Goal: Information Seeking & Learning: Learn about a topic

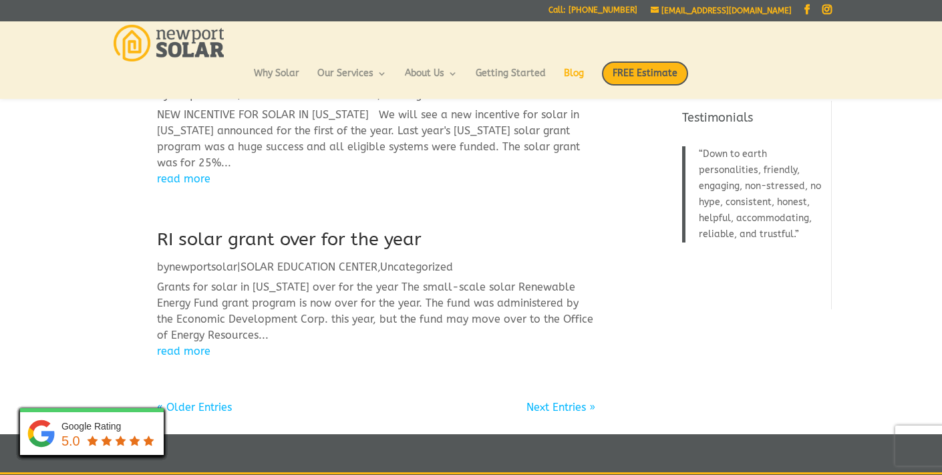
scroll to position [431, 0]
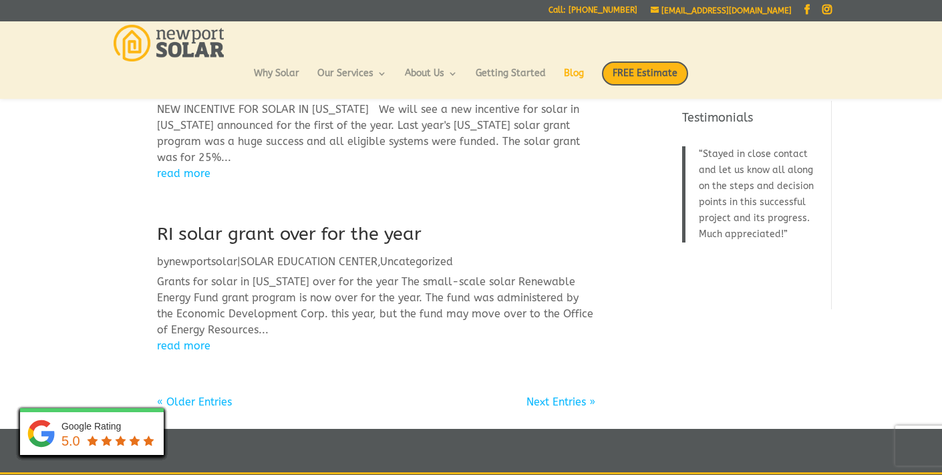
click at [200, 395] on div "« Older Entries" at bounding box center [194, 402] width 75 height 16
click at [195, 400] on link "« Older Entries" at bounding box center [194, 401] width 75 height 13
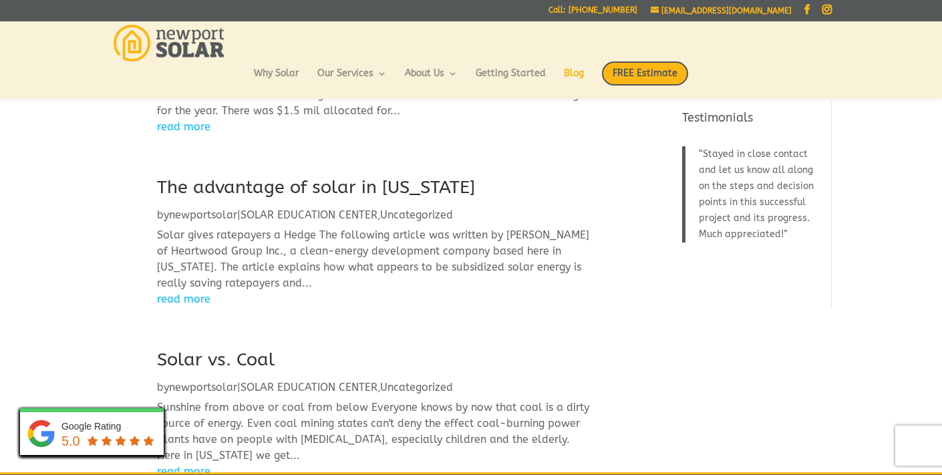
scroll to position [126, 0]
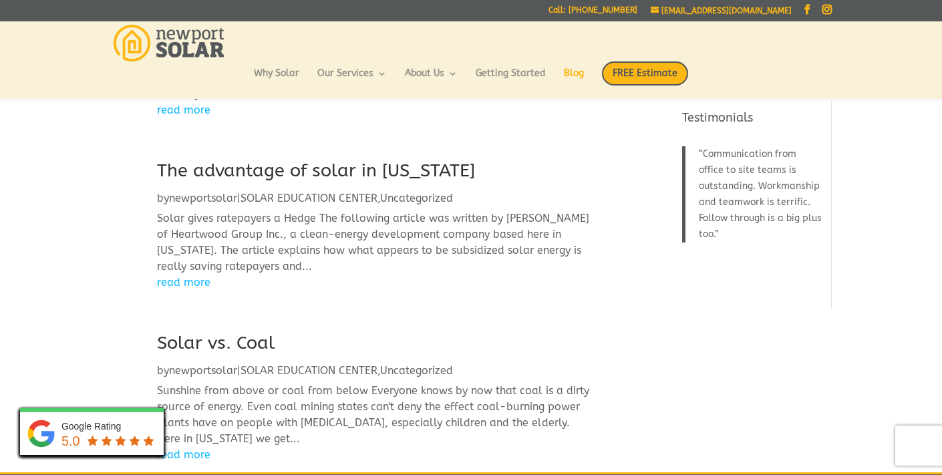
click at [295, 181] on link "The advantage of solar in Rhode Island" at bounding box center [316, 170] width 318 height 21
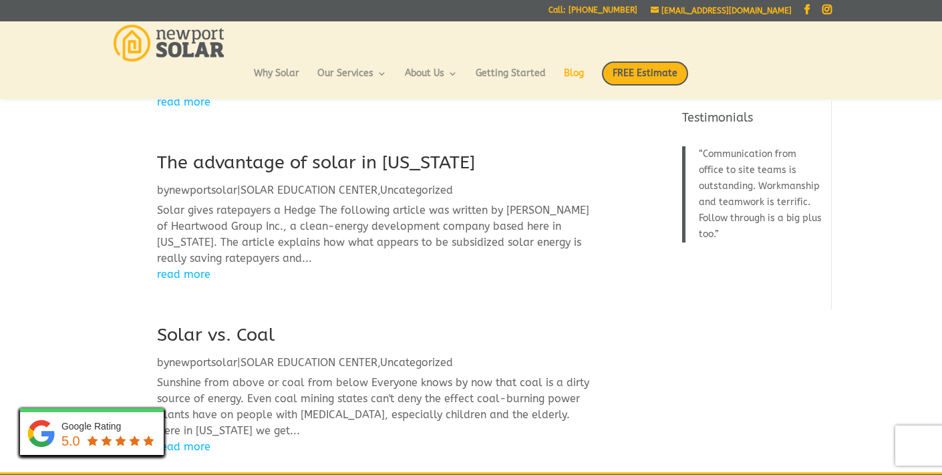
scroll to position [138, 0]
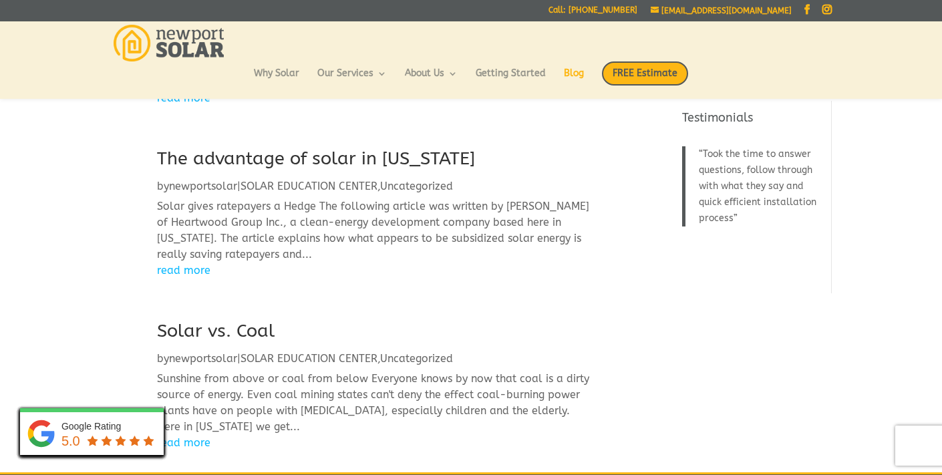
click at [504, 178] on h2 "The advantage of solar in Rhode Island" at bounding box center [376, 162] width 438 height 32
drag, startPoint x: 496, startPoint y: 182, endPoint x: 160, endPoint y: 182, distance: 335.9
click at [160, 178] on h2 "The advantage of solar in Rhode Island" at bounding box center [376, 162] width 438 height 32
copy link "The advantage of solar in Rhode Island"
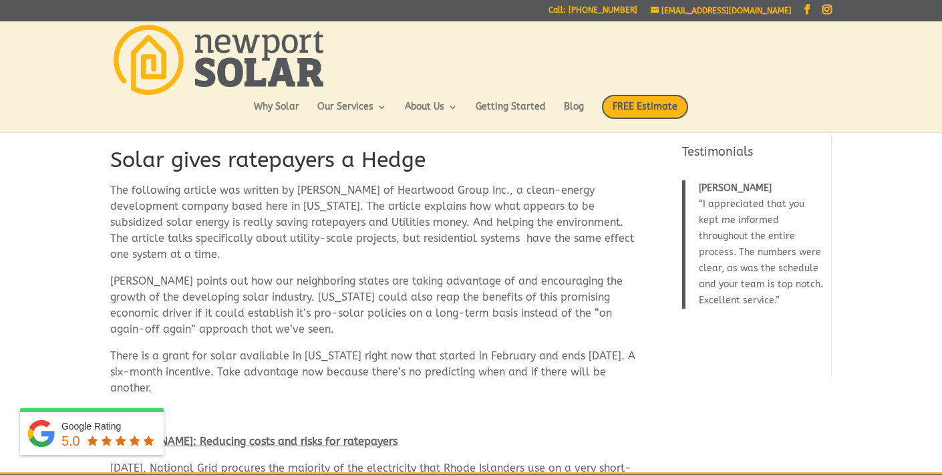
click at [291, 160] on h1 "Solar gives ratepayers a Hedge" at bounding box center [375, 164] width 531 height 37
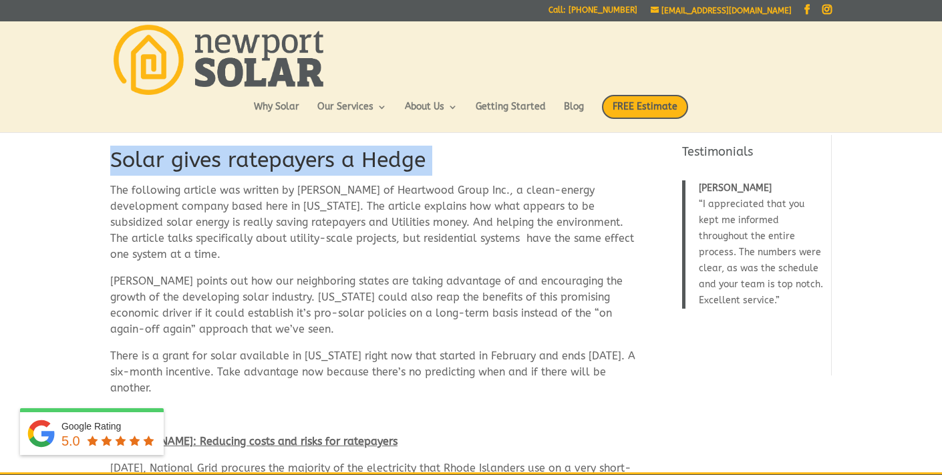
copy div "Solar gives ratepayers a Hedge"
click at [275, 158] on h1 "Solar gives ratepayers a Hedge" at bounding box center [375, 164] width 531 height 37
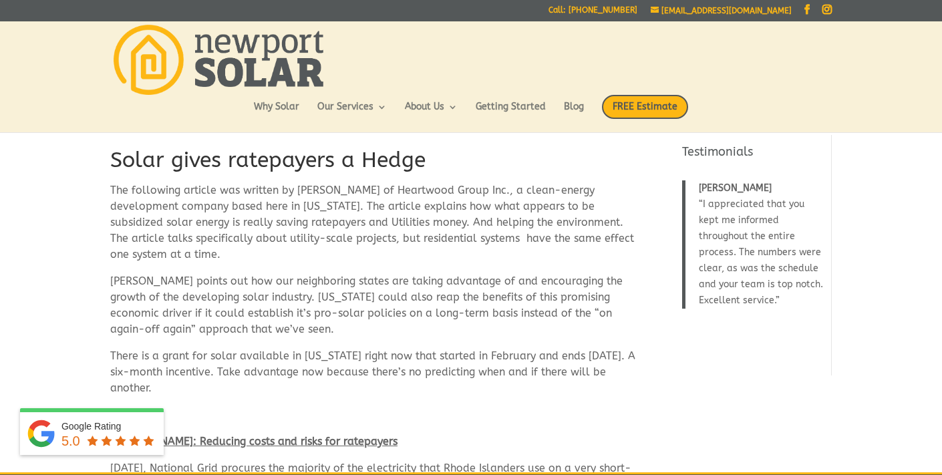
click at [275, 158] on h1 "Solar gives ratepayers a Hedge" at bounding box center [375, 164] width 531 height 37
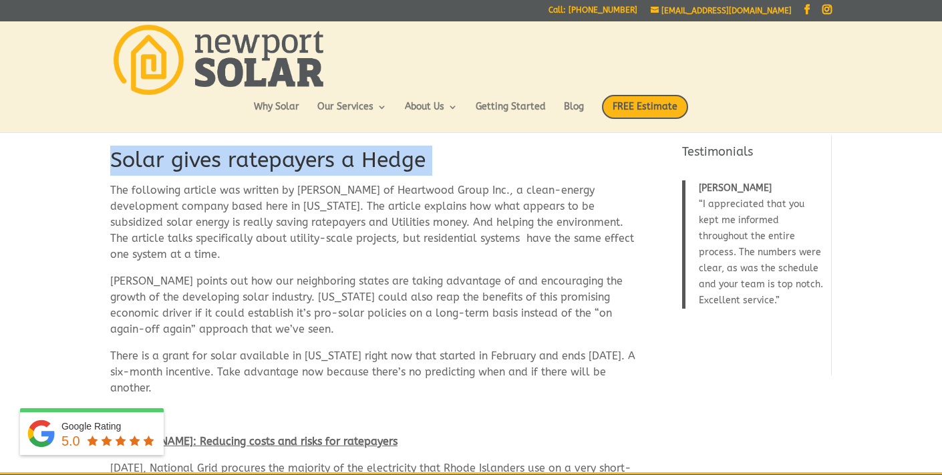
click at [275, 158] on h1 "Solar gives ratepayers a Hedge" at bounding box center [375, 164] width 531 height 37
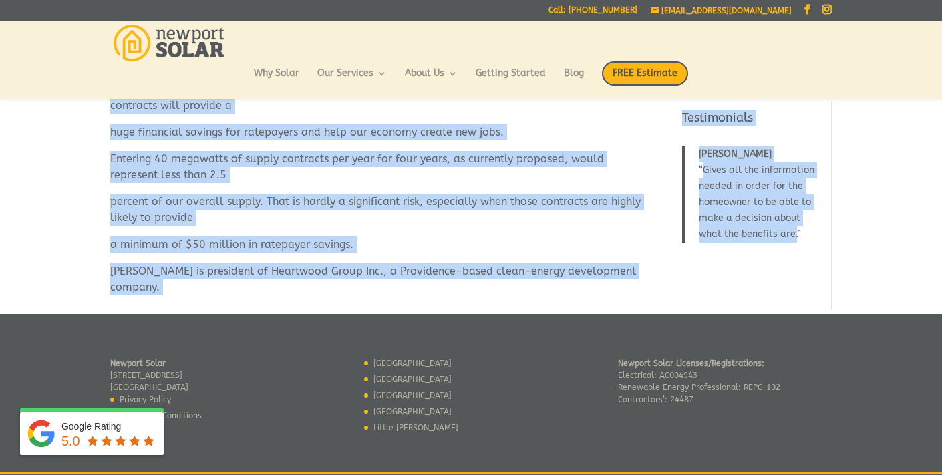
scroll to position [2087, 0]
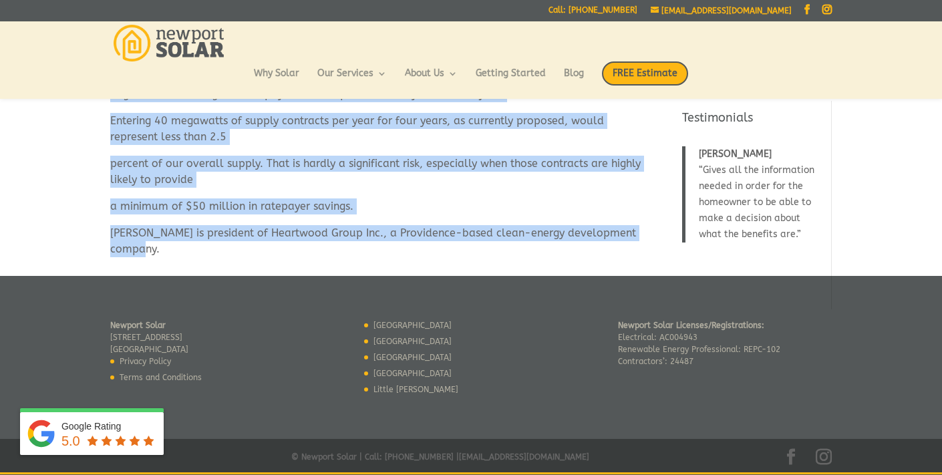
drag, startPoint x: 111, startPoint y: 155, endPoint x: 361, endPoint y: 273, distance: 276.3
copy div "Lorem ipsum dolorsitam c Adipi Eli seddoeius tempori utl etdolor ma Aliq Enima …"
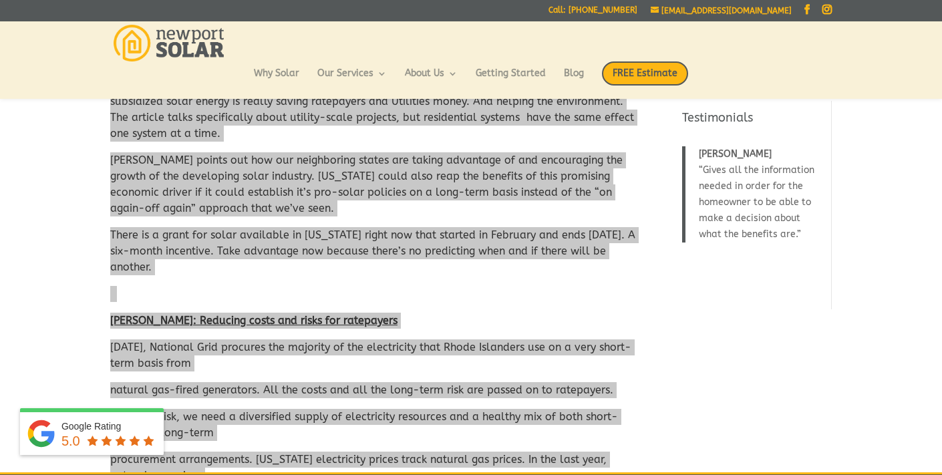
scroll to position [0, 0]
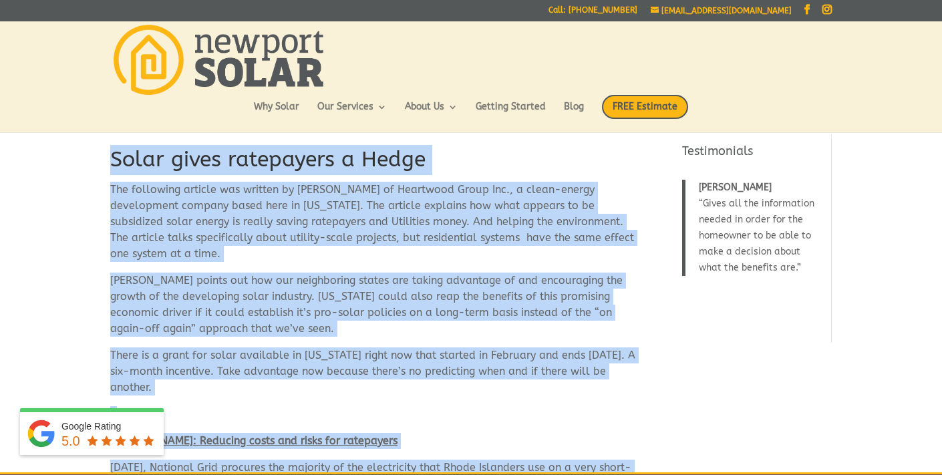
click at [250, 210] on p "The following article was written by [PERSON_NAME] of Heartwood Group Inc., a c…" at bounding box center [375, 227] width 531 height 91
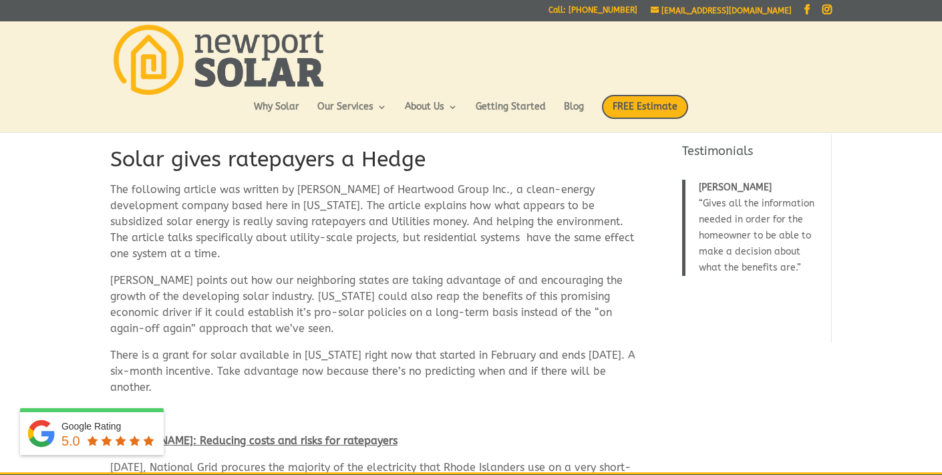
click at [119, 162] on h1 "Solar gives ratepayers a Hedge" at bounding box center [375, 163] width 531 height 37
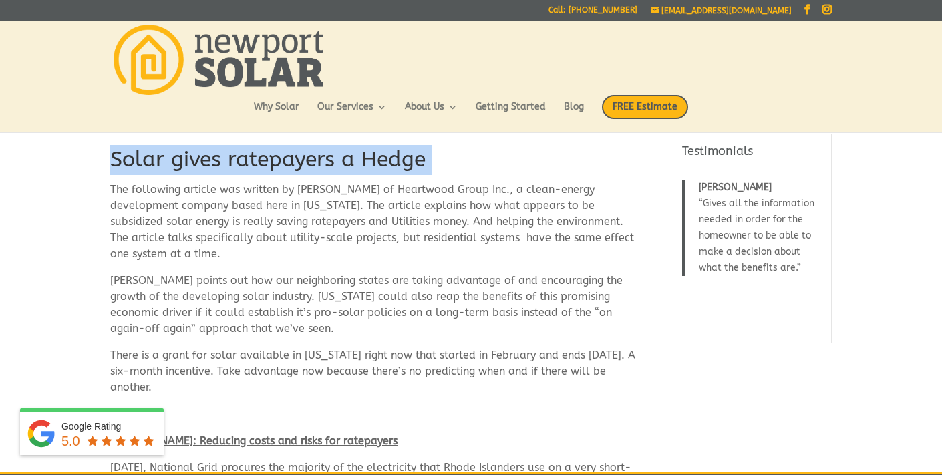
click at [119, 162] on h1 "Solar gives ratepayers a Hedge" at bounding box center [375, 163] width 531 height 37
copy div "Solar gives ratepayers a Hedge"
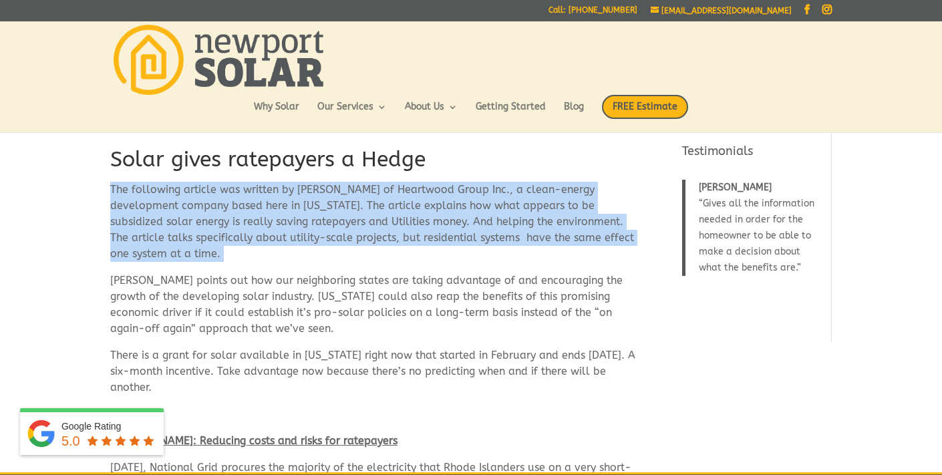
drag, startPoint x: 113, startPoint y: 187, endPoint x: 117, endPoint y: 196, distance: 9.6
click at [117, 196] on p "The following article was written by [PERSON_NAME] of Heartwood Group Inc., a c…" at bounding box center [375, 227] width 531 height 91
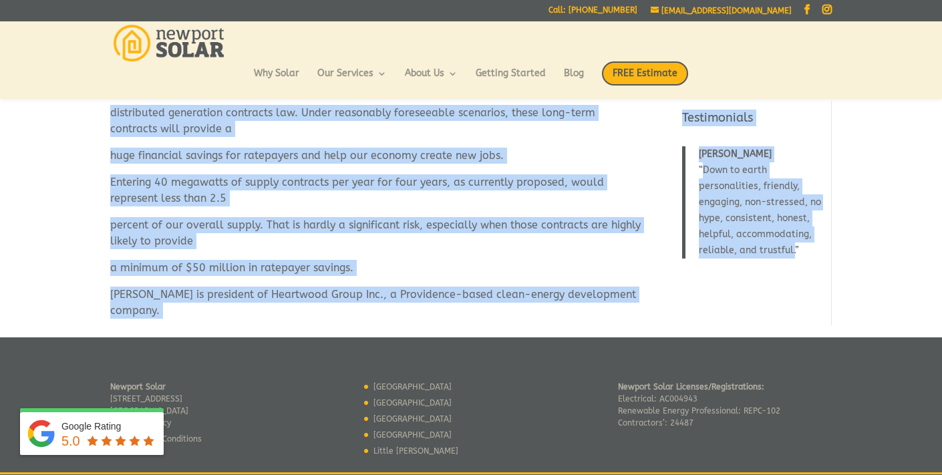
scroll to position [2087, 0]
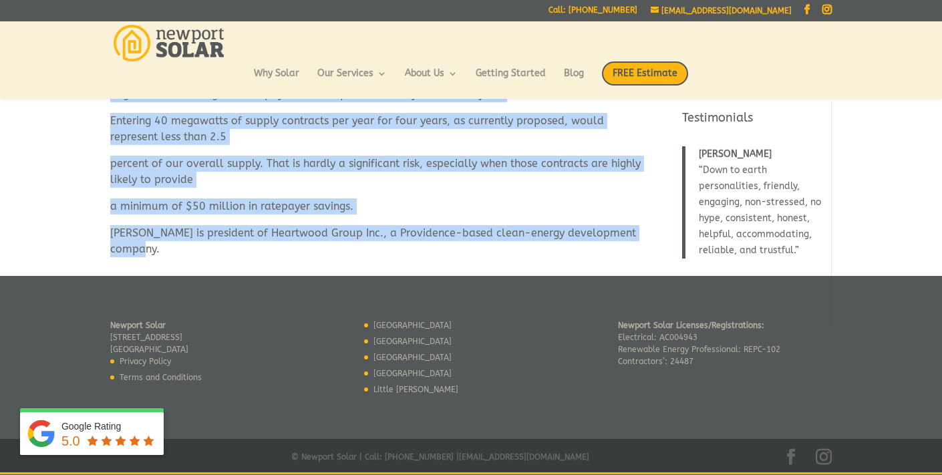
drag, startPoint x: 112, startPoint y: 188, endPoint x: 289, endPoint y: 255, distance: 189.2
copy div "Lor ipsumdolo sitamet con adipisc el Sedd Eiusm te Incididun Utlab Etd., m aliq…"
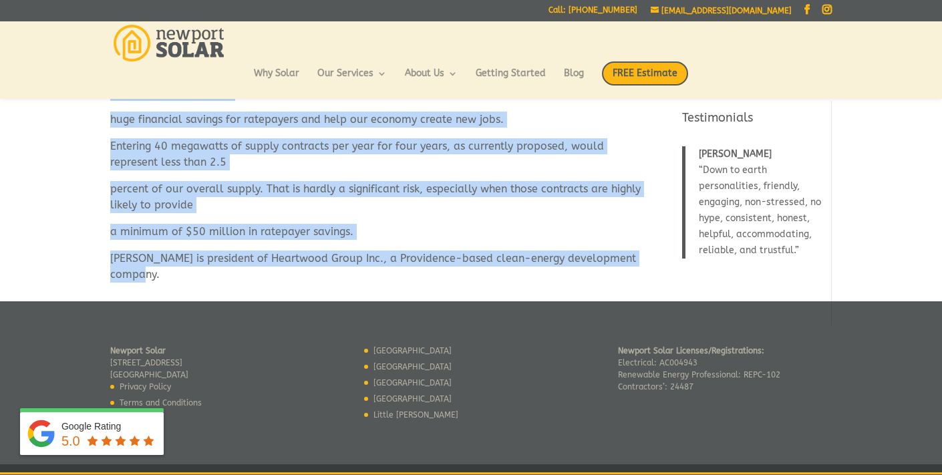
click at [280, 171] on p "Entering 40 megawatts of supply contracts per year for four years, as currently…" at bounding box center [375, 159] width 531 height 43
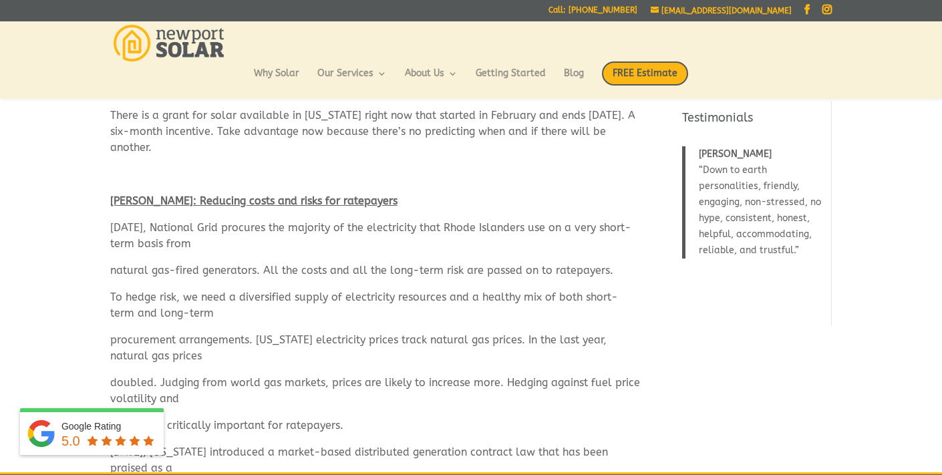
scroll to position [202, 0]
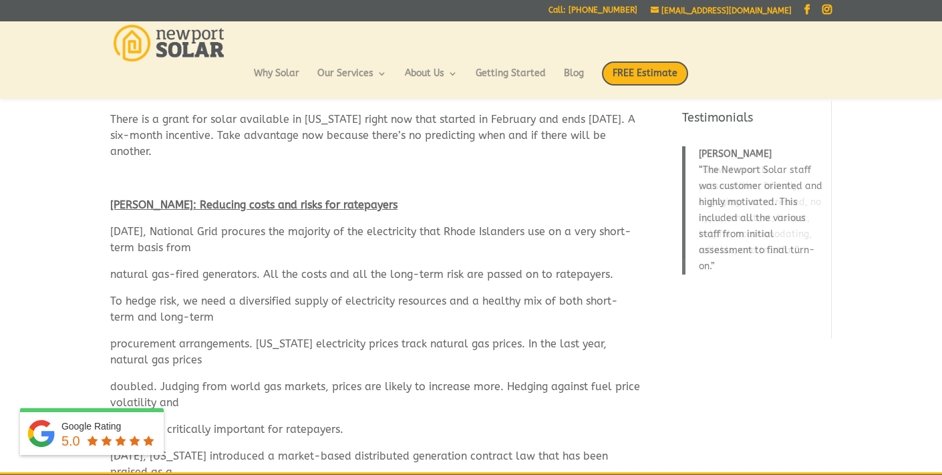
click at [260, 208] on strong "[PERSON_NAME]: Reducing costs and risks for ratepayers" at bounding box center [253, 204] width 287 height 13
click at [261, 205] on strong "[PERSON_NAME]: Reducing costs and risks for ratepayers" at bounding box center [253, 204] width 287 height 13
click at [357, 206] on strong "[PERSON_NAME]: Reducing costs and risks for ratepayers" at bounding box center [253, 204] width 287 height 13
